Goal: Check status: Check status

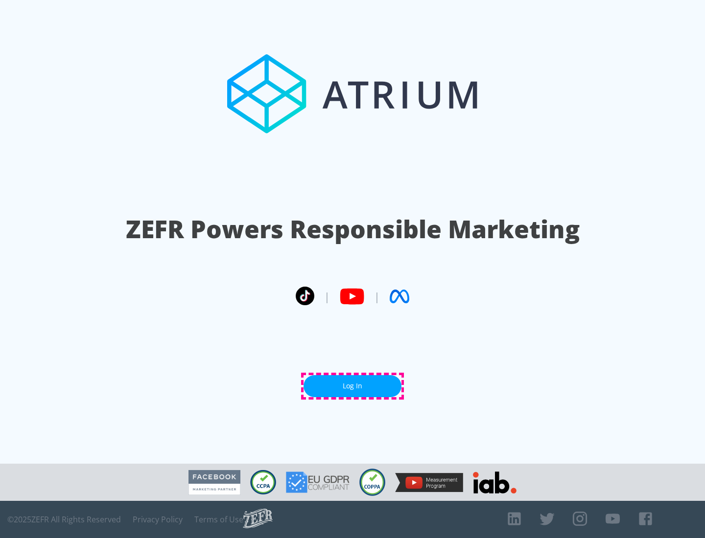
click at [352, 386] on link "Log In" at bounding box center [352, 386] width 98 height 22
